Goal: Task Accomplishment & Management: Manage account settings

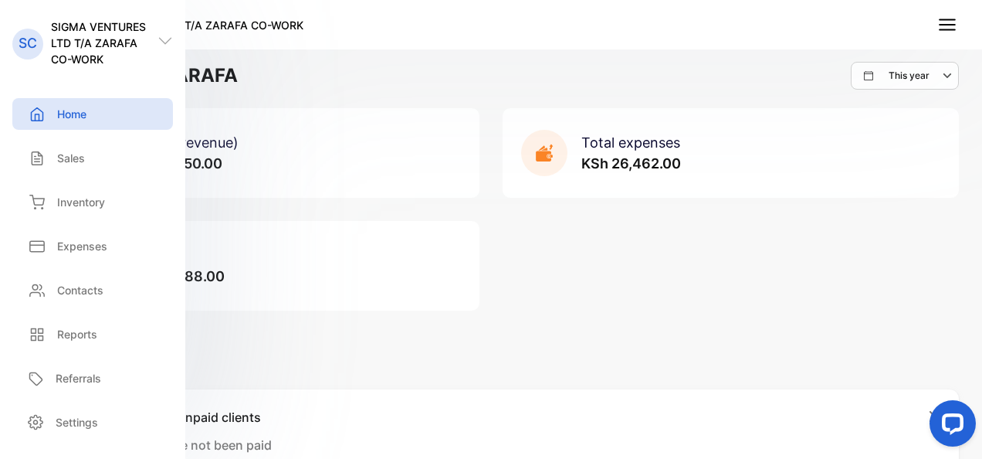
click at [25, 48] on p "SC" at bounding box center [28, 43] width 19 height 20
click at [70, 421] on p "Settings" at bounding box center [77, 422] width 42 height 16
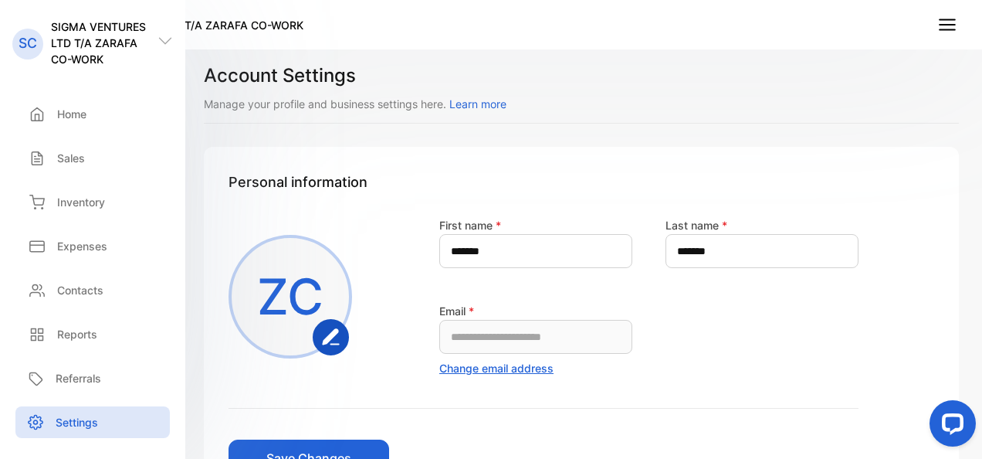
click at [971, 446] on div at bounding box center [950, 426] width 65 height 65
click at [975, 448] on div at bounding box center [950, 426] width 65 height 65
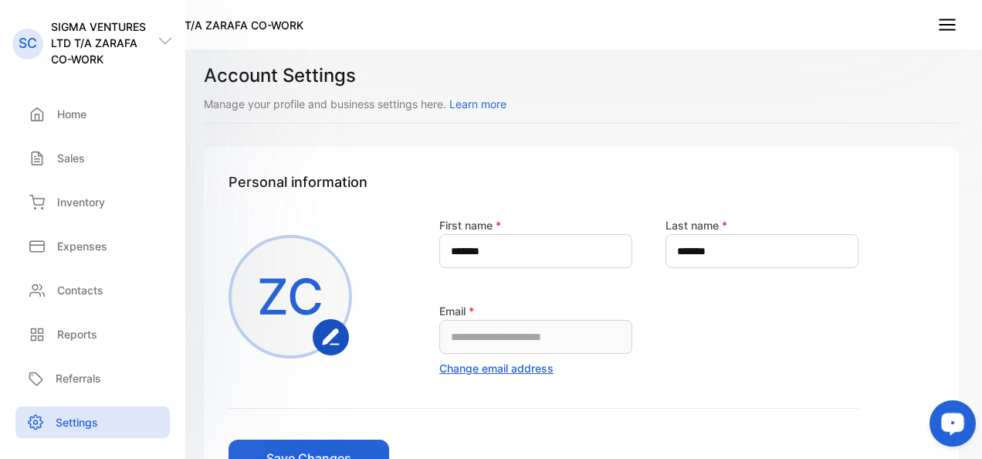
click at [977, 451] on div at bounding box center [950, 426] width 65 height 65
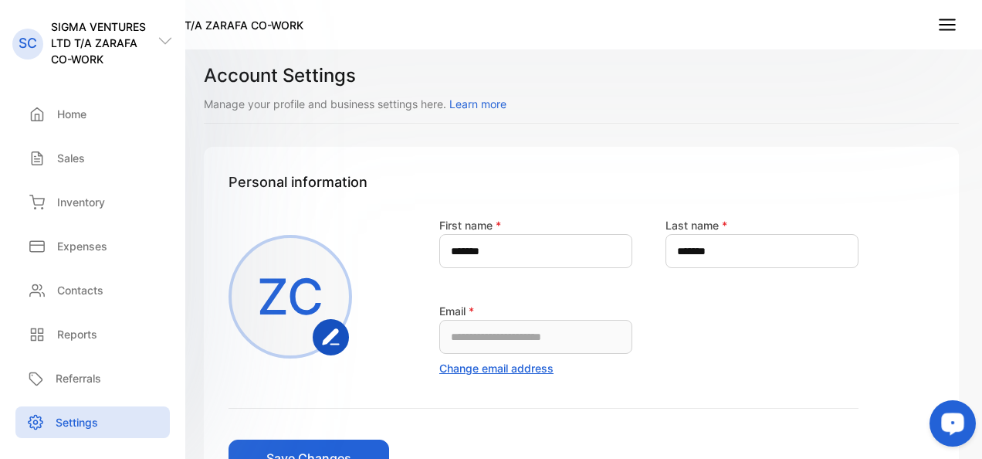
click at [977, 451] on div at bounding box center [950, 426] width 65 height 65
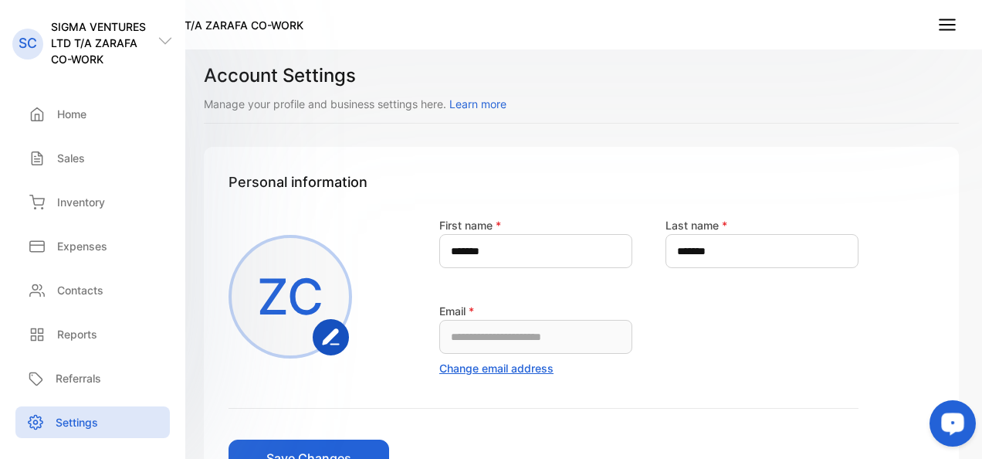
click at [977, 451] on div at bounding box center [950, 426] width 65 height 65
click at [975, 443] on button "Open LiveChat chat widget" at bounding box center [953, 423] width 46 height 46
click at [670, 12] on nav "SC SIGMA VENTURES LTD T/A ZARAFA CO-WORK" at bounding box center [491, 24] width 982 height 49
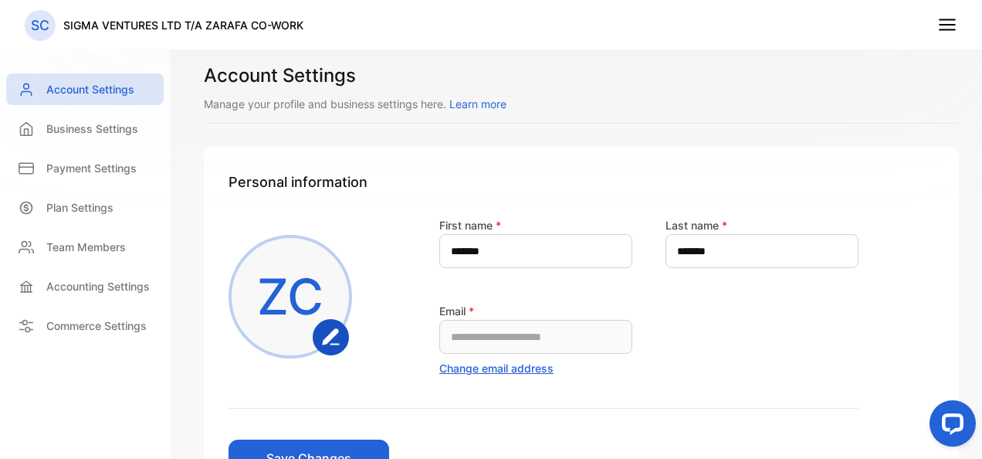
click at [951, 29] on icon at bounding box center [948, 25] width 20 height 20
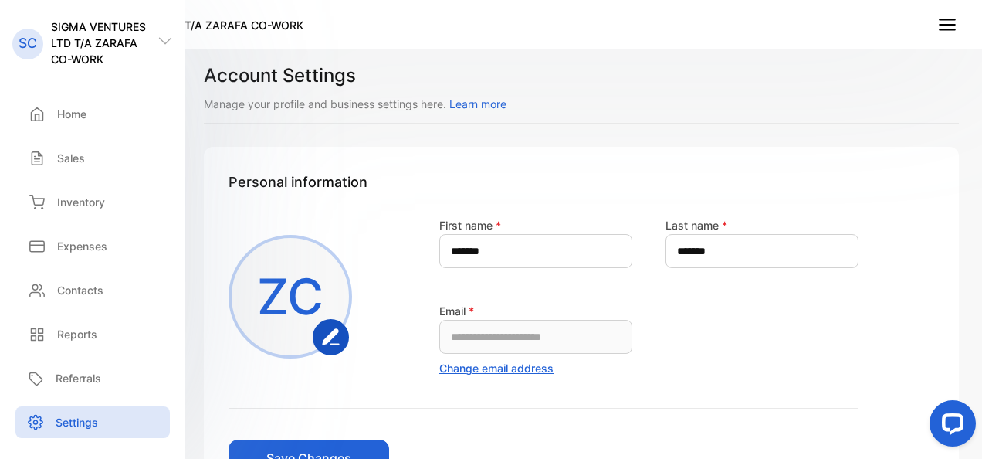
click at [416, 25] on nav "SC SIGMA VENTURES LTD T/A ZARAFA CO-WORK" at bounding box center [491, 24] width 982 height 49
